Goal: Navigation & Orientation: Find specific page/section

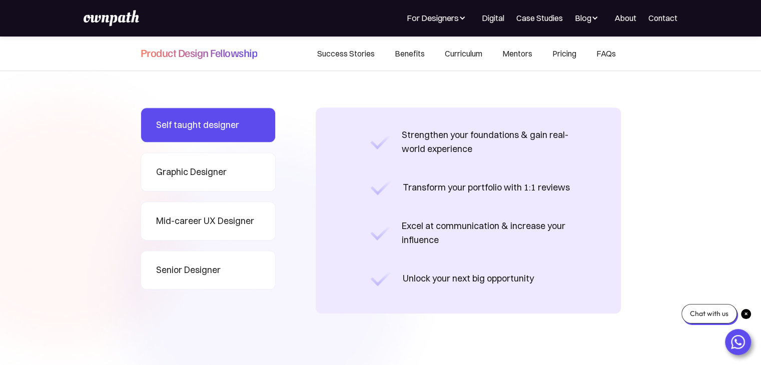
scroll to position [851, 0]
click at [188, 161] on link "Graphic Designer" at bounding box center [208, 172] width 135 height 39
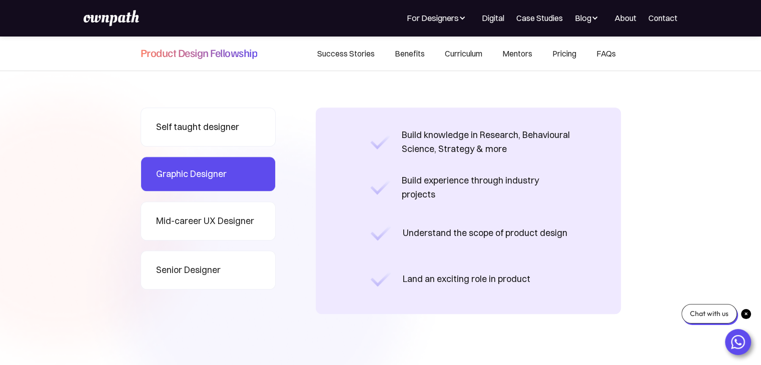
click at [199, 136] on link "Self taught designer" at bounding box center [208, 127] width 135 height 39
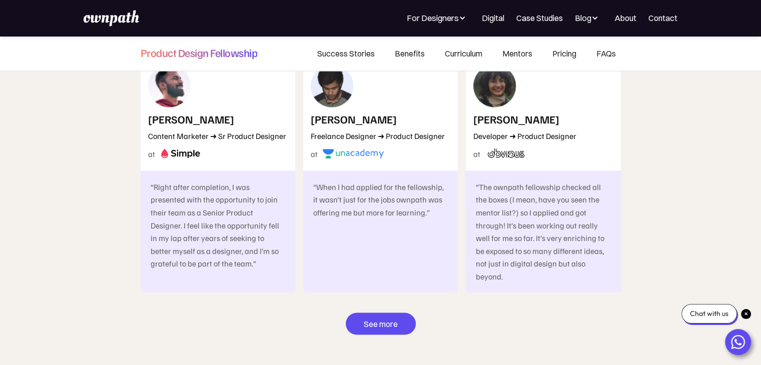
scroll to position [5570, 0]
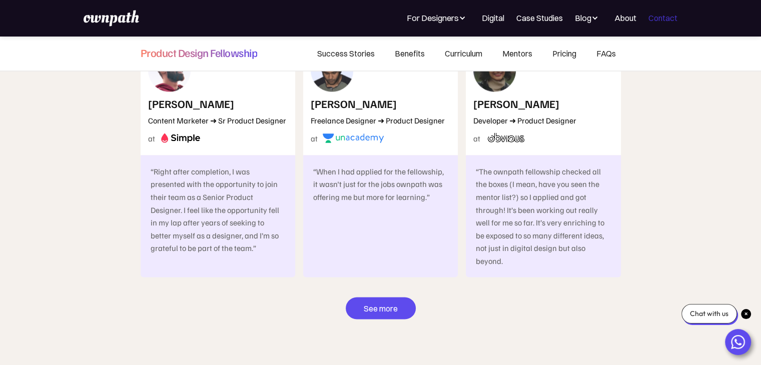
click at [677, 20] on link "Contact" at bounding box center [662, 18] width 29 height 12
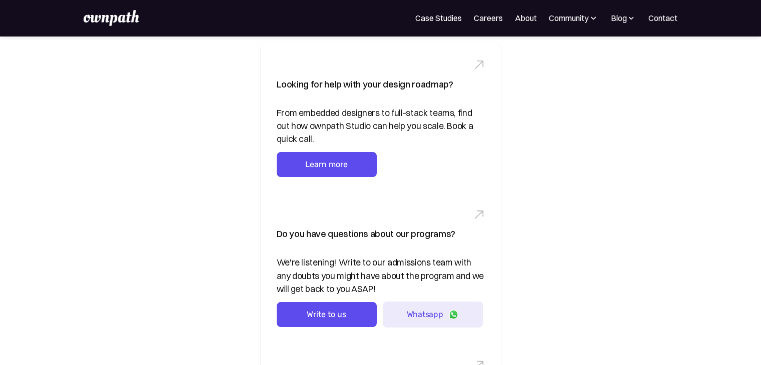
scroll to position [39, 0]
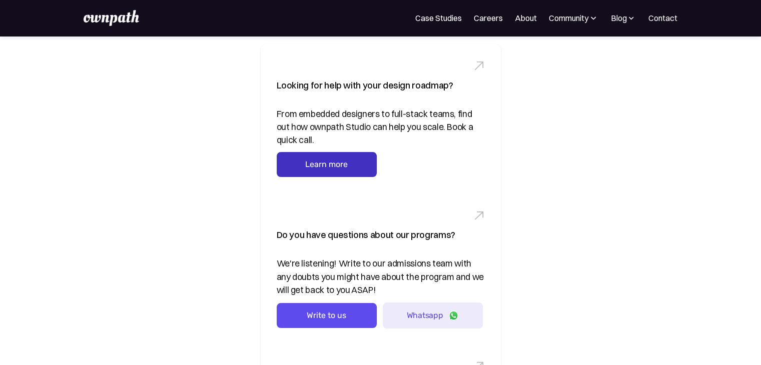
click at [341, 159] on link "Learn more" at bounding box center [327, 164] width 100 height 25
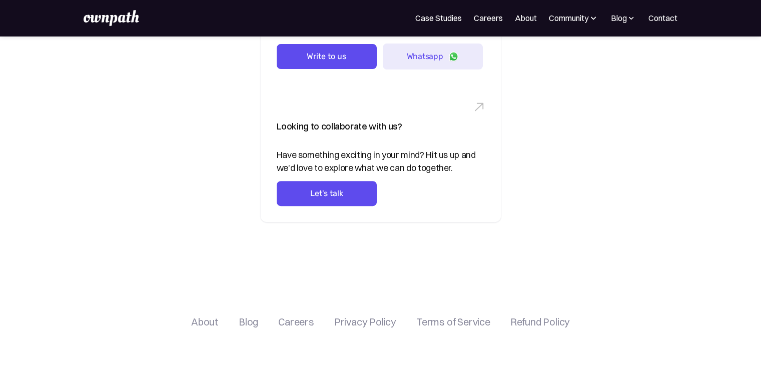
scroll to position [447, 0]
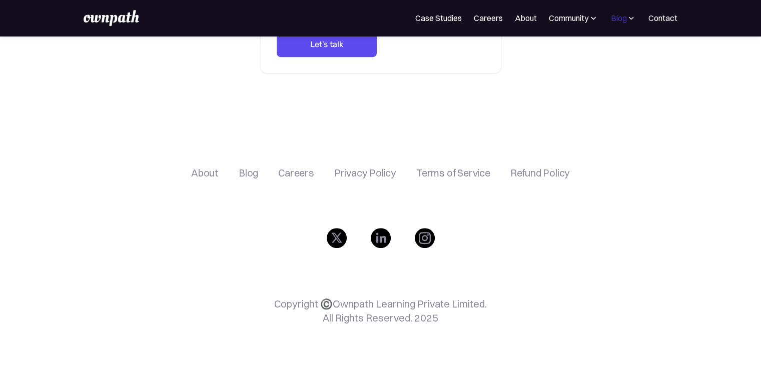
click at [621, 21] on div "Blog" at bounding box center [618, 18] width 16 height 12
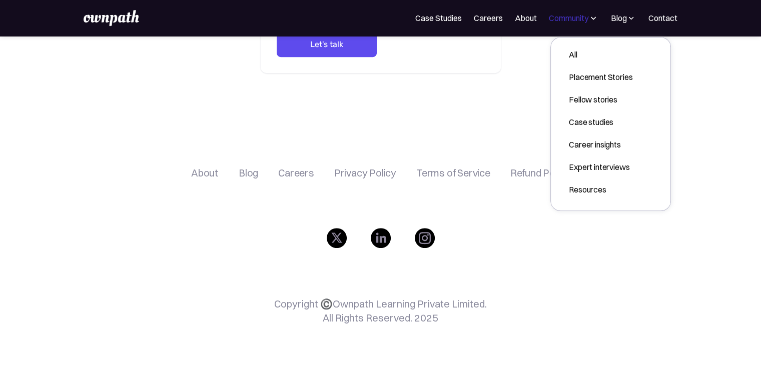
click at [566, 16] on div "Community" at bounding box center [569, 18] width 40 height 12
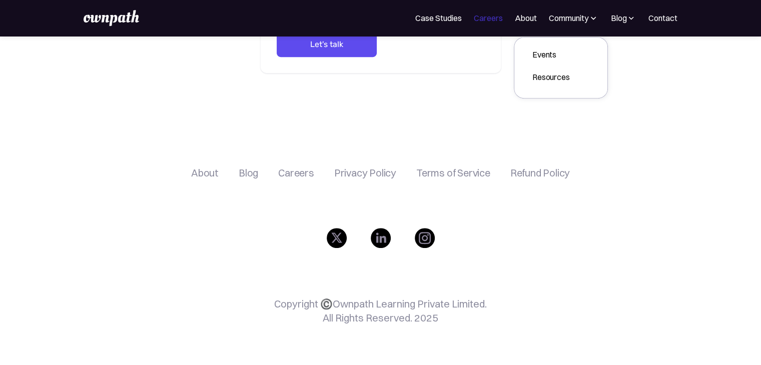
click at [480, 20] on link "Careers" at bounding box center [488, 18] width 29 height 12
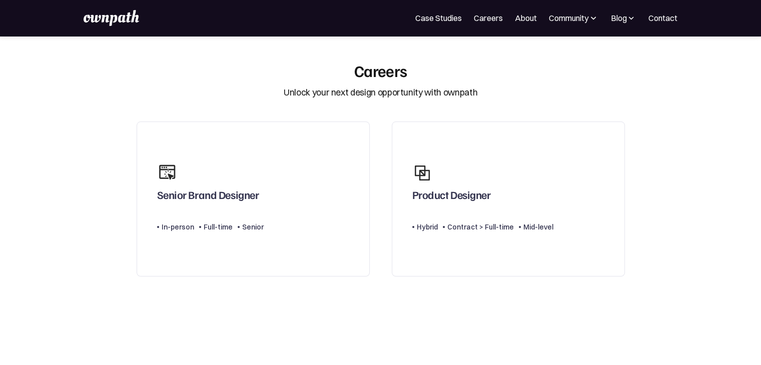
click at [115, 21] on img at bounding box center [111, 18] width 55 height 16
